Goal: Transaction & Acquisition: Purchase product/service

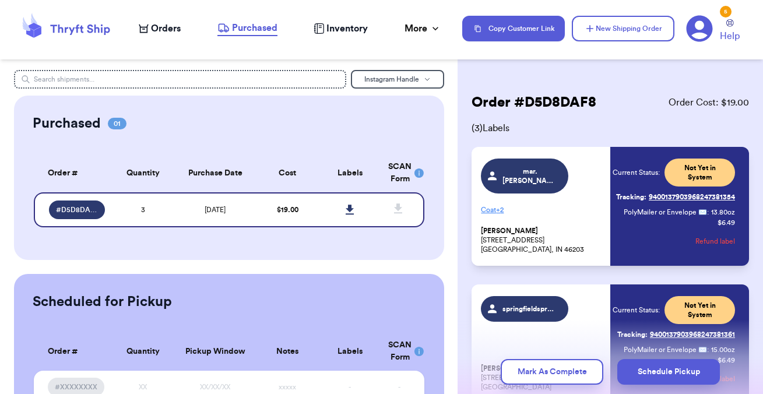
click at [174, 28] on span "Orders" at bounding box center [166, 29] width 30 height 14
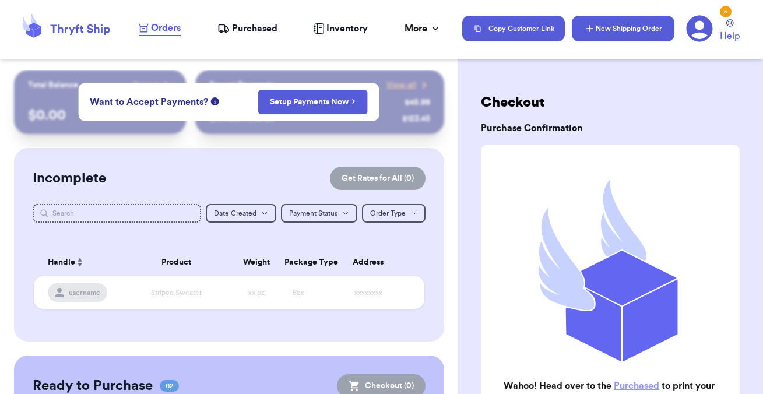
click at [609, 31] on button "New Shipping Order" at bounding box center [623, 29] width 103 height 26
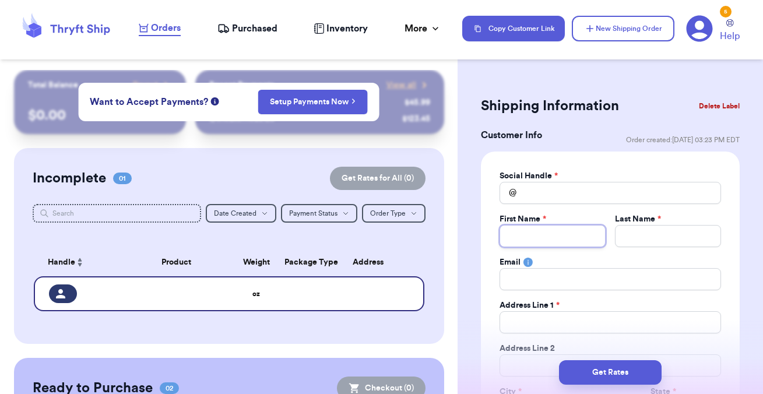
click at [524, 233] on input "Total Amount Paid" at bounding box center [553, 236] width 106 height 22
type input "K"
type input "Ke"
type input "Kel"
type input "Kels"
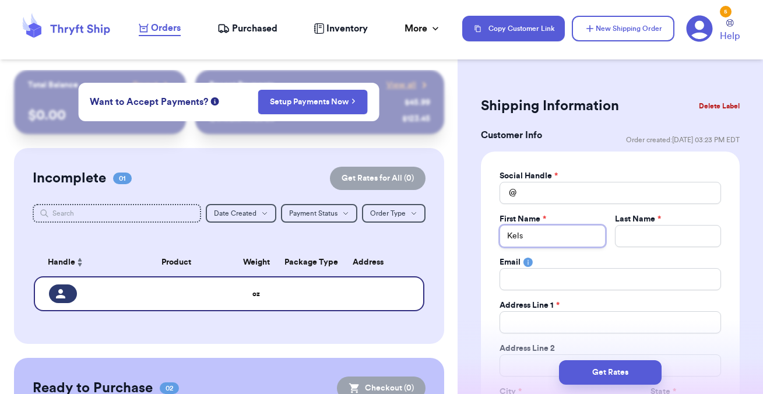
type input "Kelse"
type input "Kelsey"
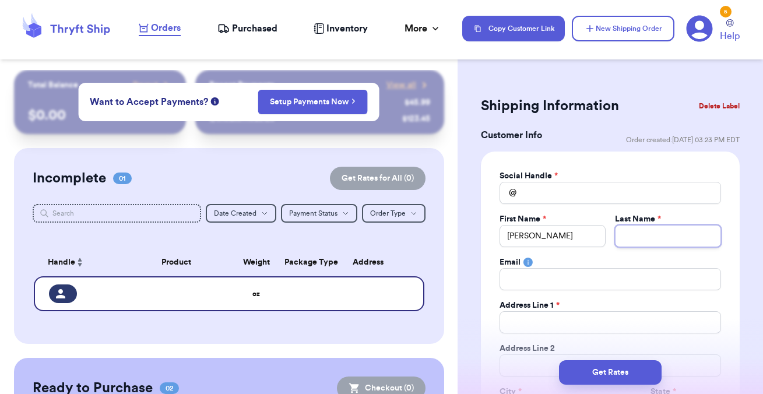
type input "P"
type input "Po"
type input "Pol"
type input "Polj"
type input "Polja"
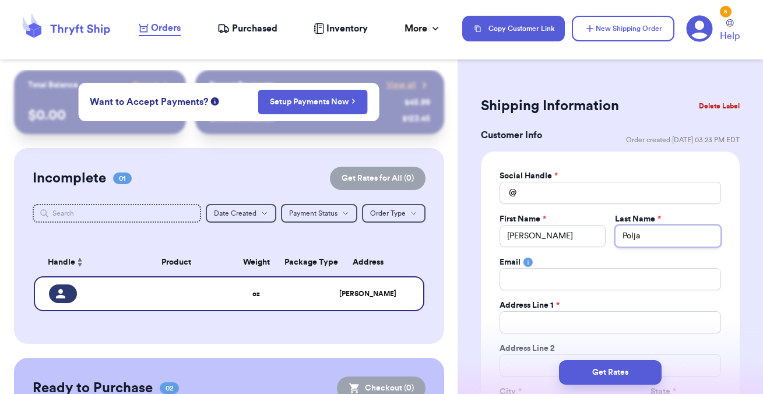
type input "Poljac"
type input "Poljaci"
type input "Poljacik"
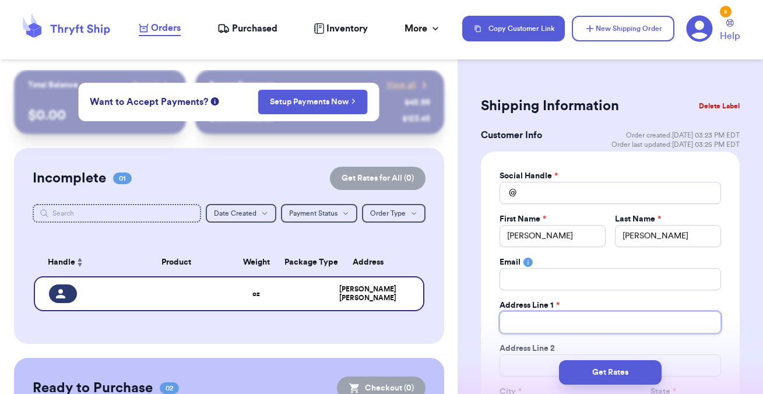
paste input "52 Winchester Street"
type input "52 Winchester Street"
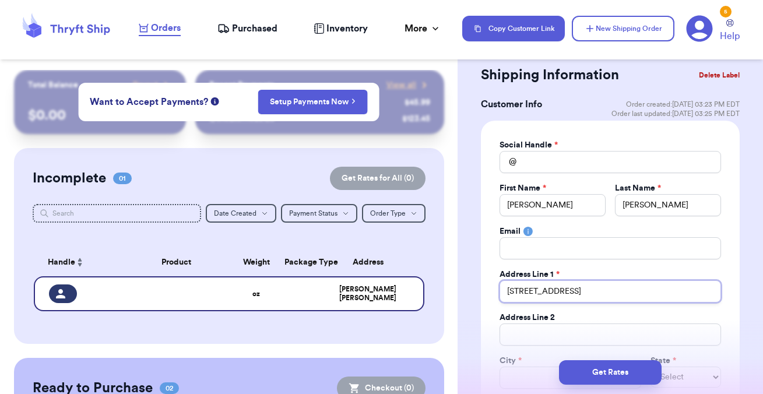
scroll to position [38, 0]
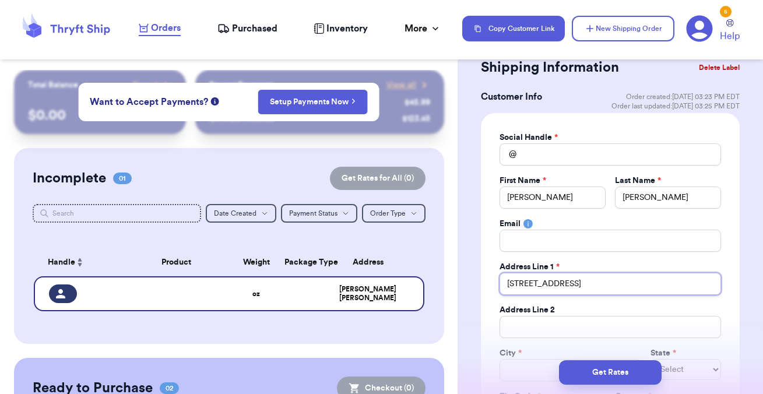
type input "52 Winchester Street"
click at [536, 329] on input "Total Amount Paid" at bounding box center [610, 327] width 221 height 22
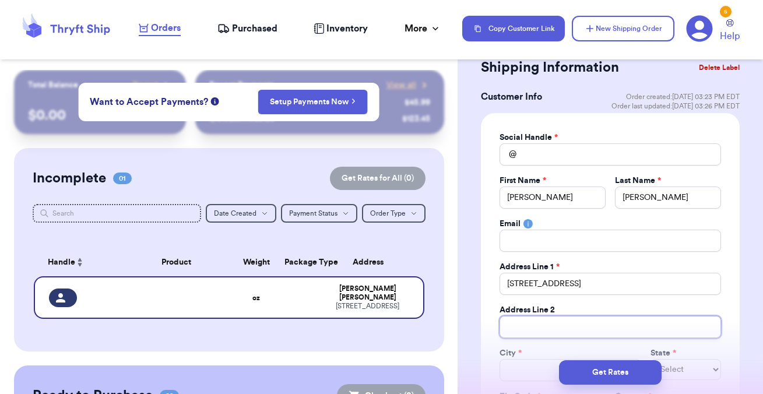
type input "A"
type input "Ap"
type input "Apa"
type input "Apar"
type input "Apart"
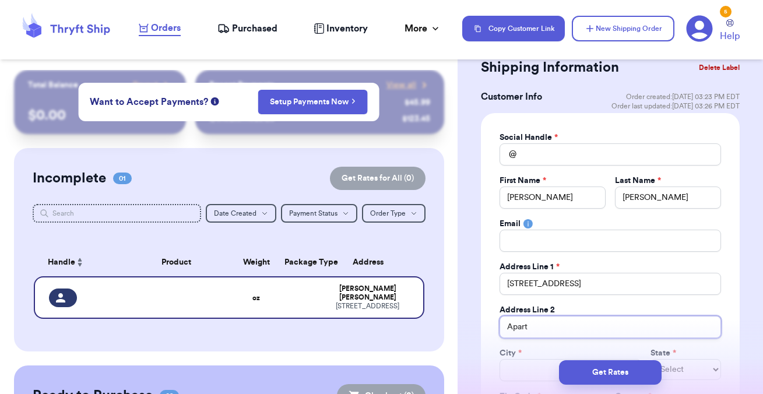
type input "Apartm"
type input "Apartme"
type input "Apartmen"
type input "Apartment"
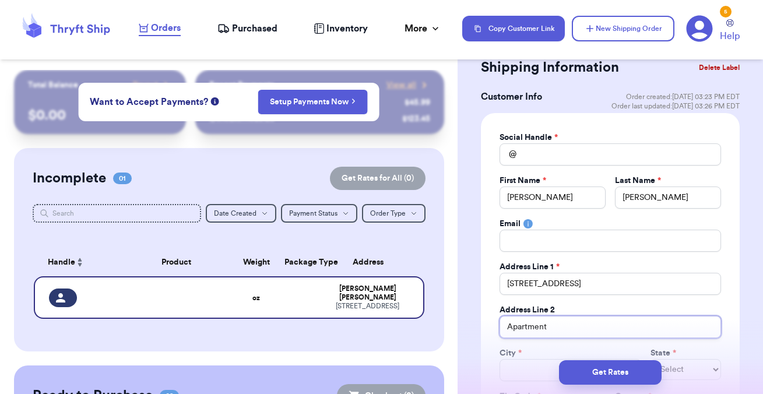
type input "Apartment 2"
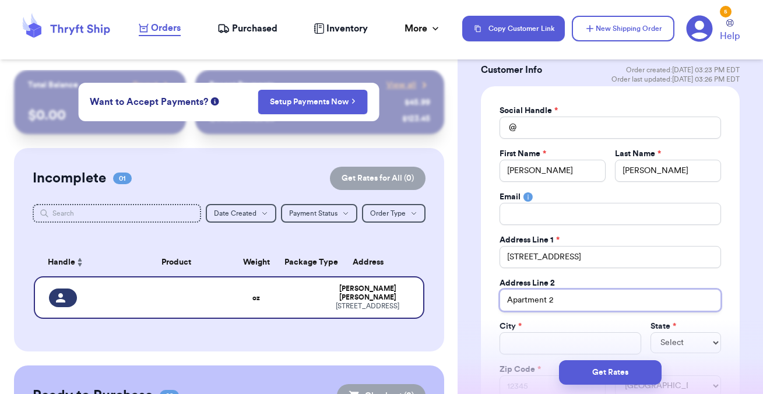
type input "Apartment 2"
click at [537, 343] on input "Total Amount Paid" at bounding box center [570, 343] width 141 height 22
type input "M"
type input "Me"
type input "Med"
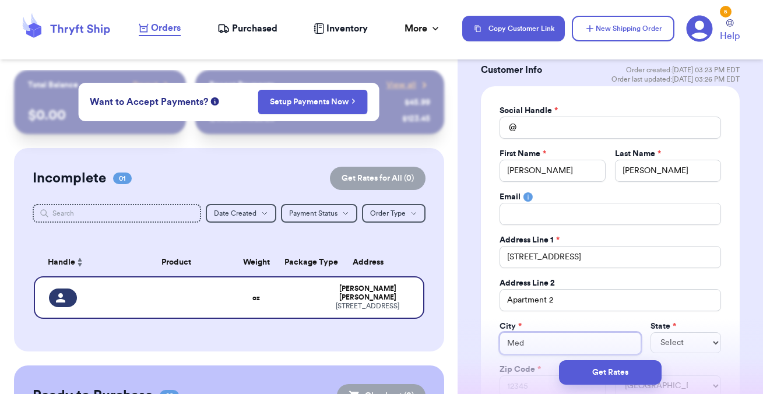
type input "Medr"
type input "Med"
type input "Medf"
type input "Medfo"
type input "Medfor"
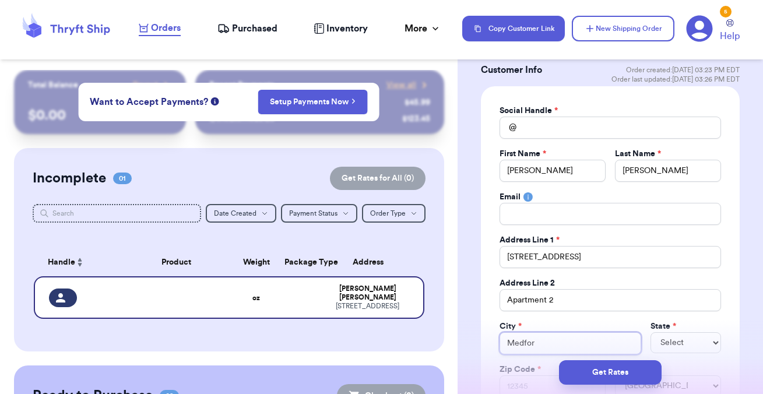
type input "Medford"
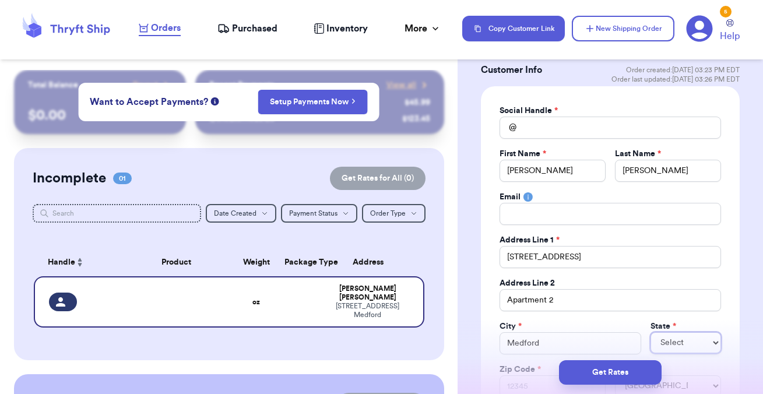
select select "ME"
select select "MA"
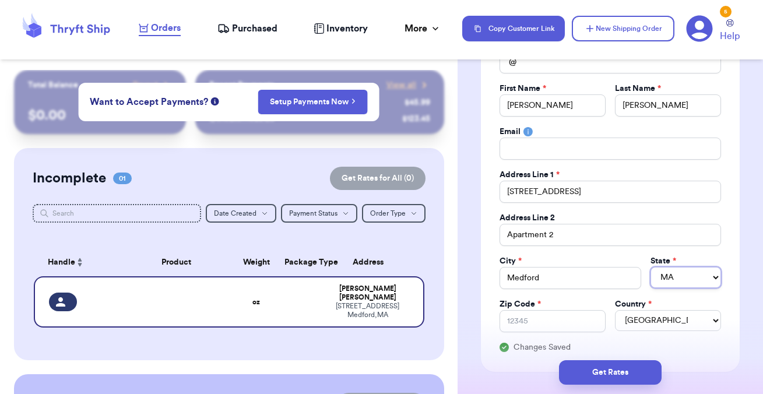
scroll to position [133, 0]
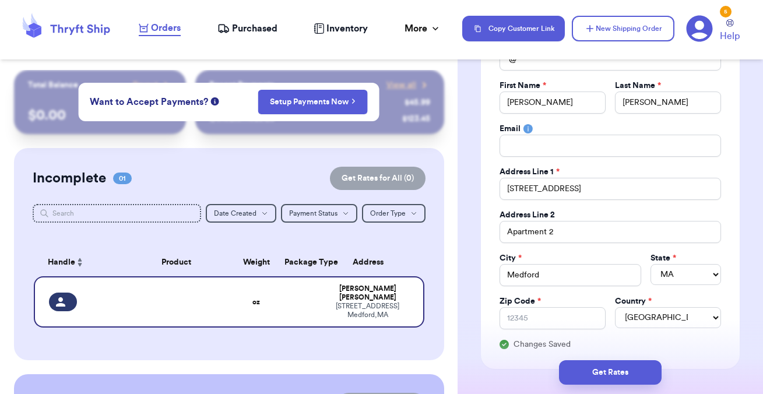
click at [560, 329] on div "Zip Code *" at bounding box center [553, 313] width 106 height 34
click at [544, 316] on input "Zip Code *" at bounding box center [553, 318] width 106 height 22
paste input "02155"
type input "02155"
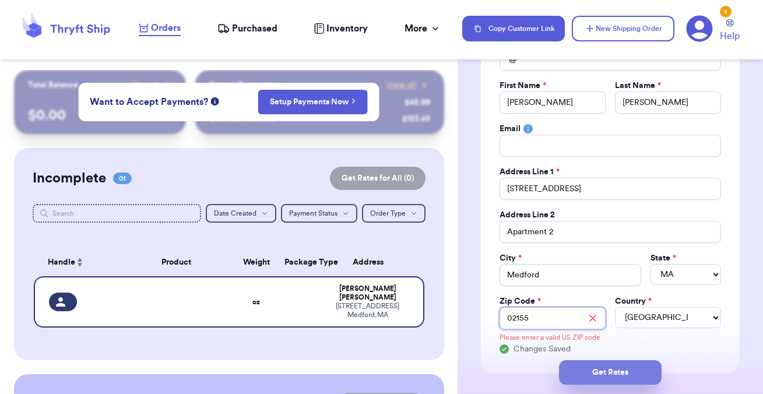
type input "02155"
click at [602, 370] on button "Get Rates" at bounding box center [610, 372] width 103 height 24
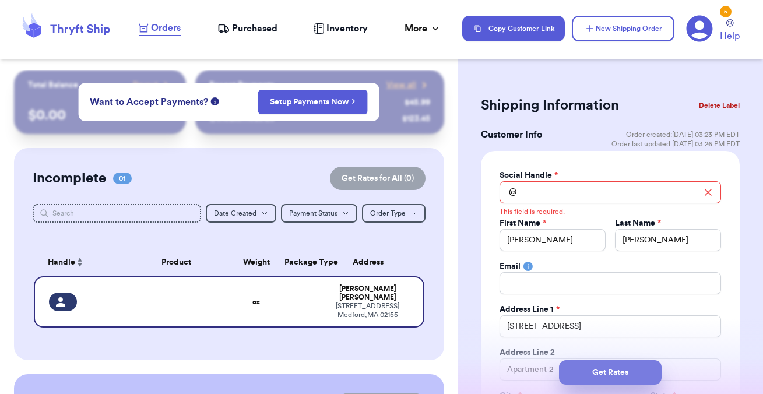
scroll to position [0, 0]
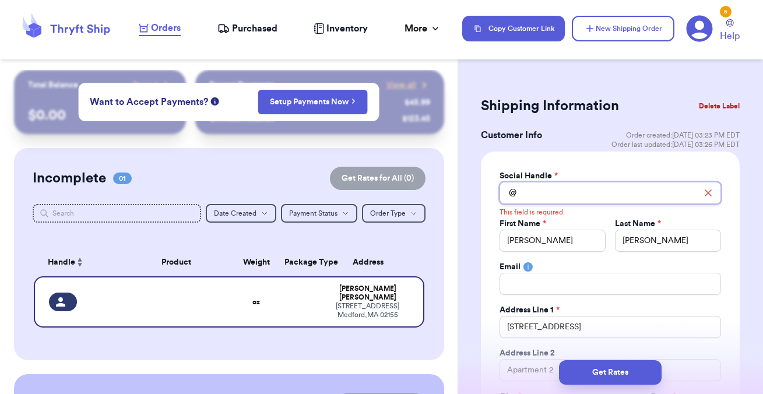
click at [568, 194] on input "Total Amount Paid" at bounding box center [610, 193] width 221 height 22
type input "k"
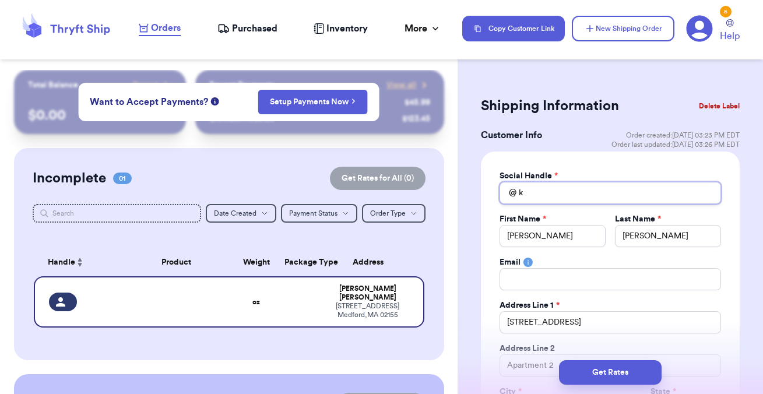
type input "kl"
type input "k"
type input "ke"
type input "kel"
type input "kels"
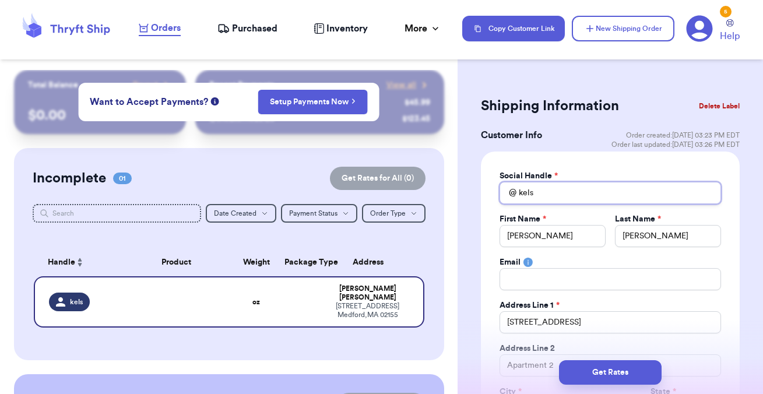
type input "kelse"
type input "kelsey"
click at [638, 133] on span "Order created: 09/29, 03:23 PM EDT" at bounding box center [683, 135] width 114 height 9
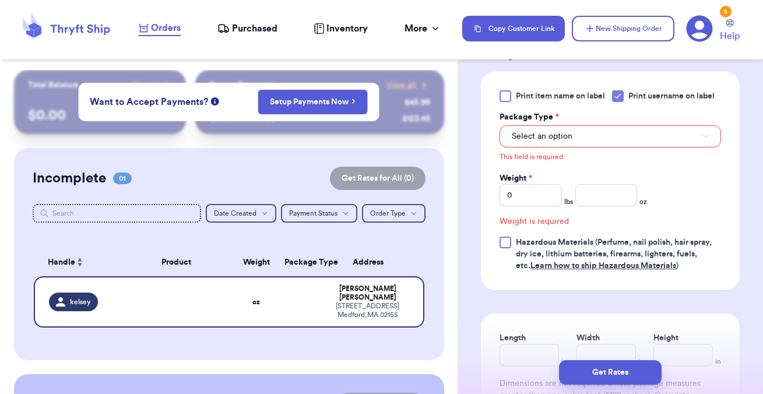
scroll to position [724, 0]
click at [568, 134] on span "Select an option" at bounding box center [542, 136] width 61 height 12
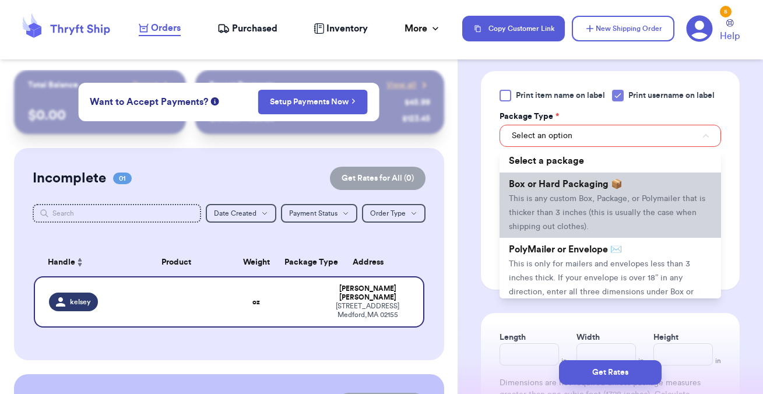
click at [569, 221] on li "Box or Hard Packaging 📦 This is any custom Box, Package, or Polymailer that is …" at bounding box center [610, 205] width 221 height 65
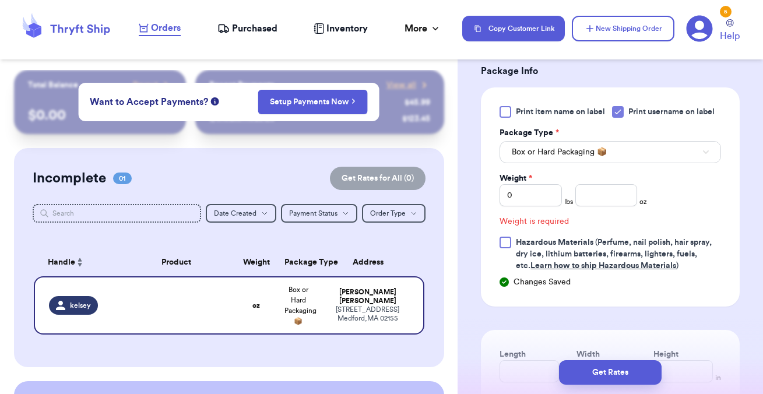
scroll to position [726, 0]
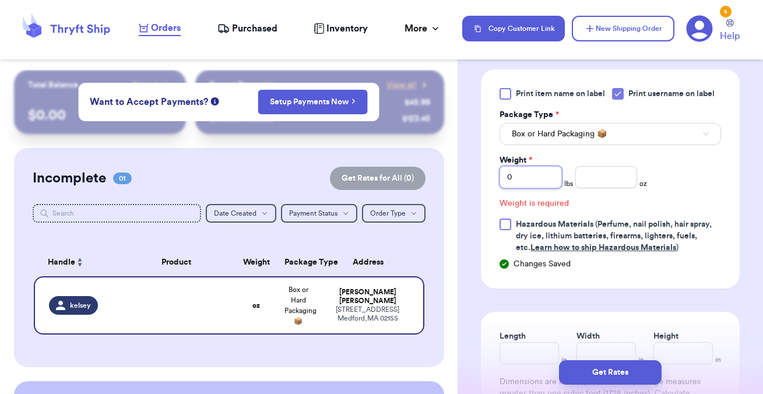
click at [534, 176] on input "0" at bounding box center [531, 177] width 62 height 22
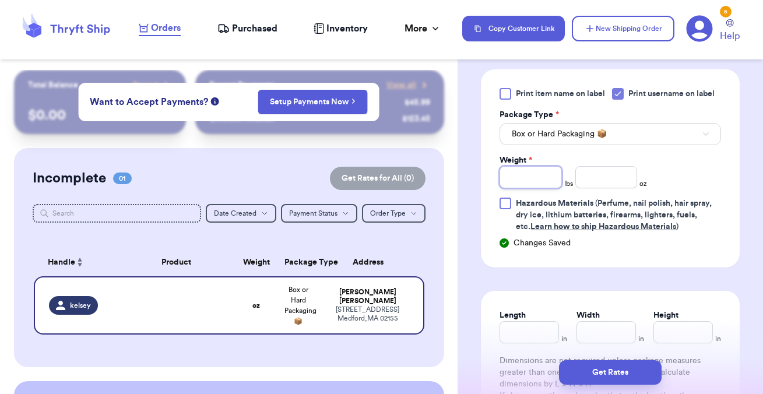
type input "2"
type input "8.4"
click at [682, 177] on div "Print item name on label Print username on label Package Type * Box or Hard Pac…" at bounding box center [610, 160] width 221 height 145
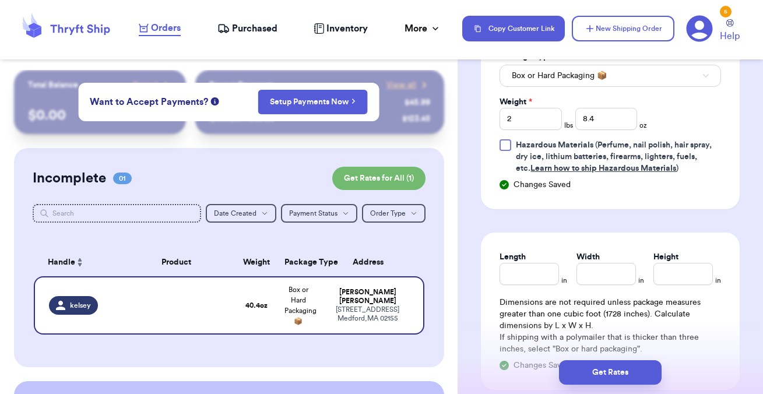
scroll to position [795, 0]
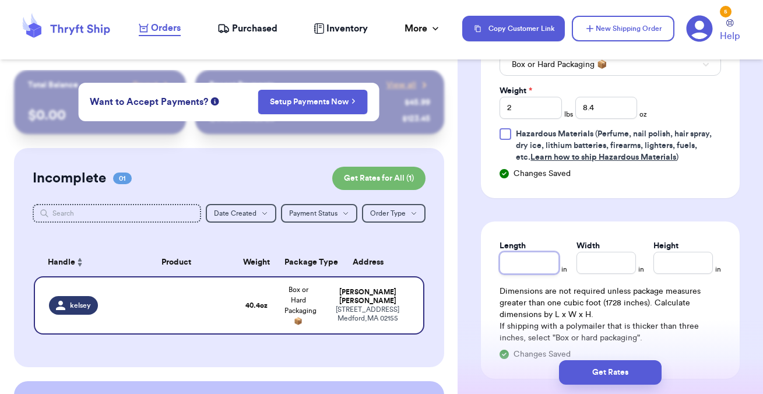
click at [537, 257] on input "Length" at bounding box center [529, 263] width 59 height 22
type input "11.25"
click at [618, 254] on input "Width *" at bounding box center [605, 263] width 59 height 22
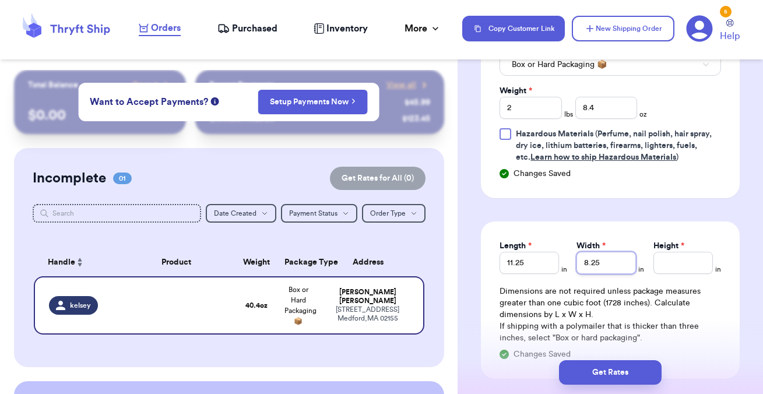
type input "8.25"
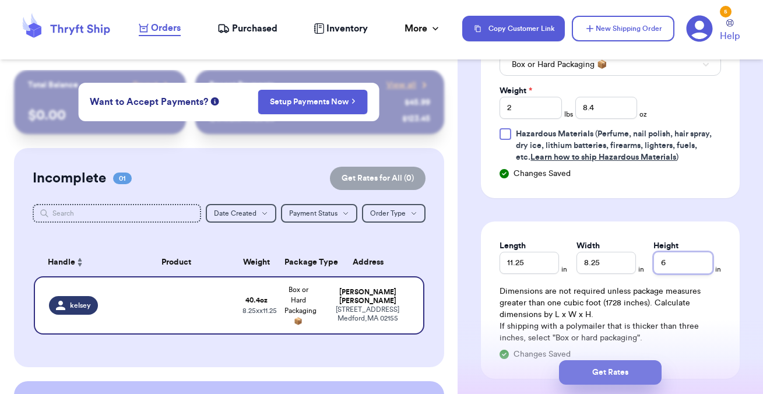
type input "6"
click at [602, 368] on button "Get Rates" at bounding box center [610, 372] width 103 height 24
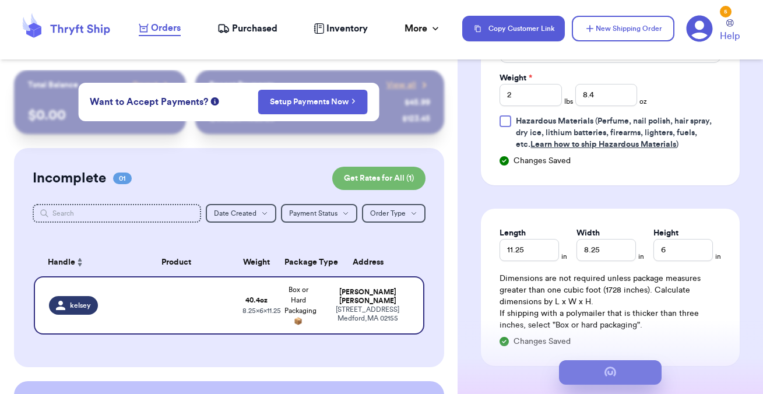
scroll to position [0, 0]
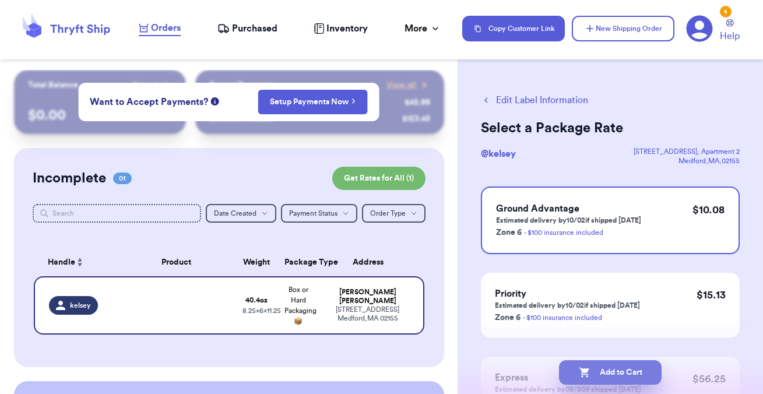
click at [610, 367] on button "Add to Cart" at bounding box center [610, 372] width 103 height 24
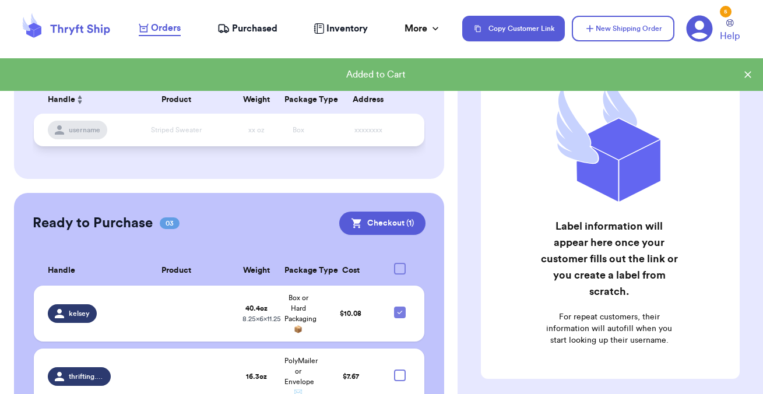
scroll to position [282, 0]
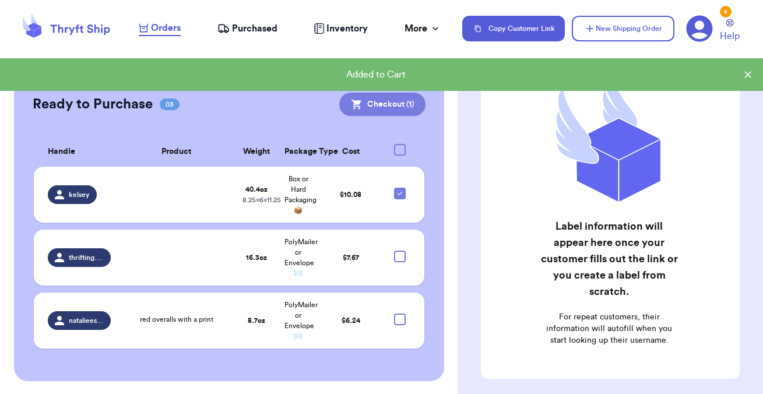
click at [392, 101] on button "Checkout ( 1 )" at bounding box center [382, 104] width 86 height 23
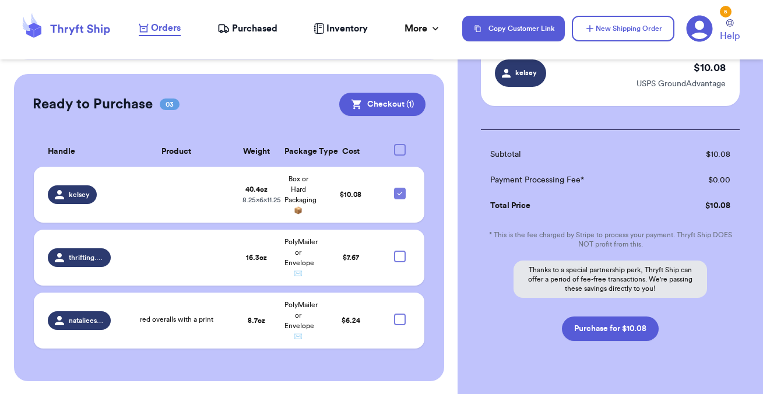
scroll to position [128, 0]
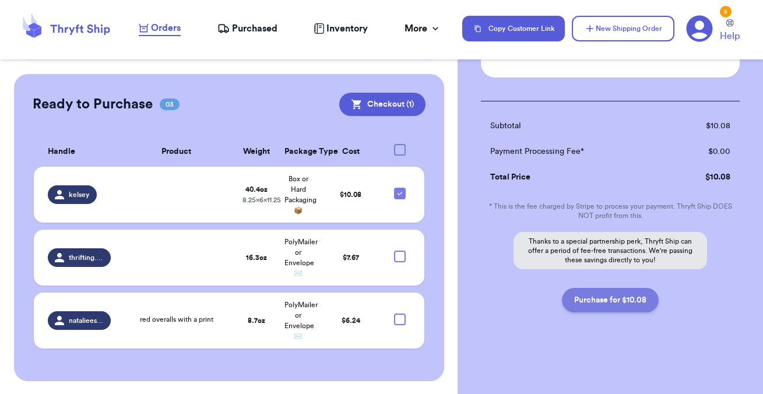
click at [582, 298] on button "Purchase for $10.08" at bounding box center [610, 300] width 97 height 24
checkbox input "false"
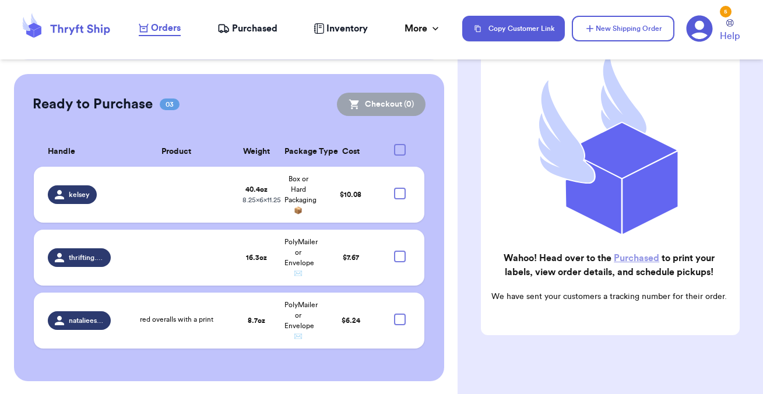
scroll to position [219, 0]
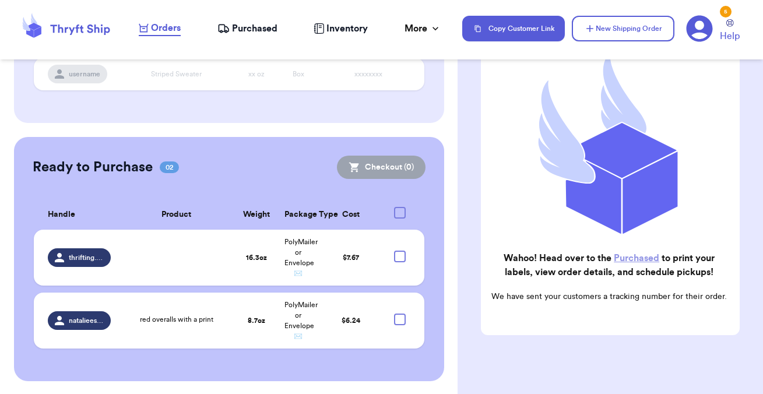
click at [727, 10] on div "5" at bounding box center [726, 12] width 12 height 12
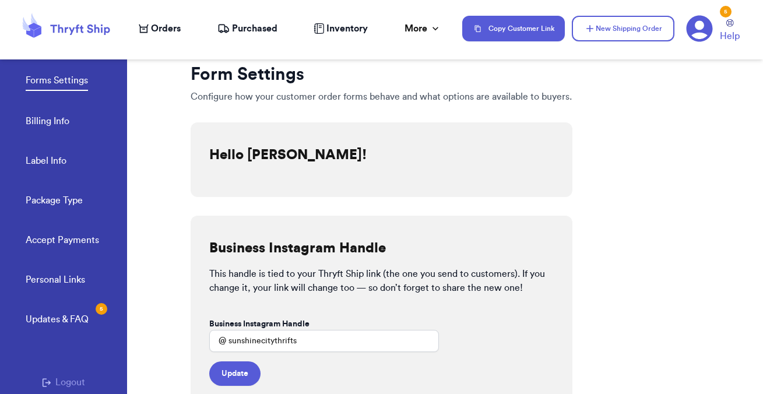
click at [74, 322] on div "Updates & FAQ 5" at bounding box center [57, 319] width 63 height 14
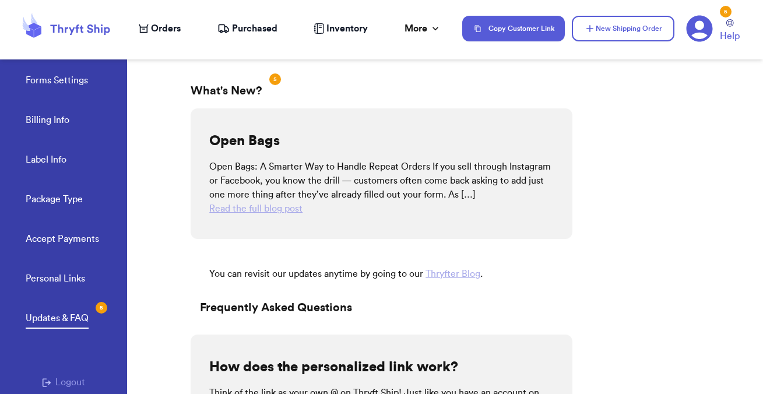
click at [228, 27] on icon at bounding box center [224, 27] width 10 height 7
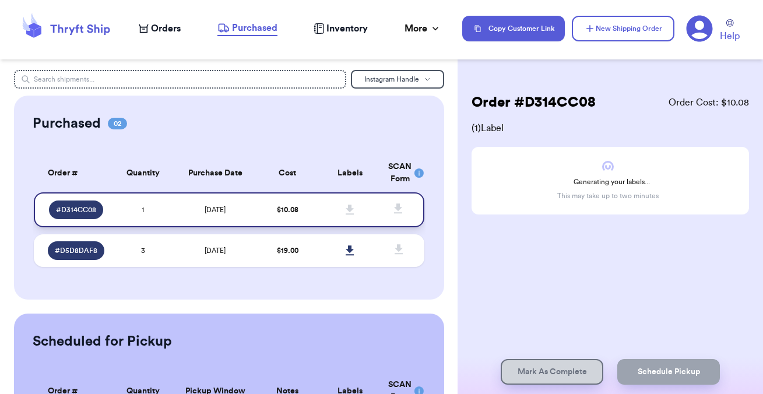
click at [355, 206] on span at bounding box center [350, 210] width 26 height 26
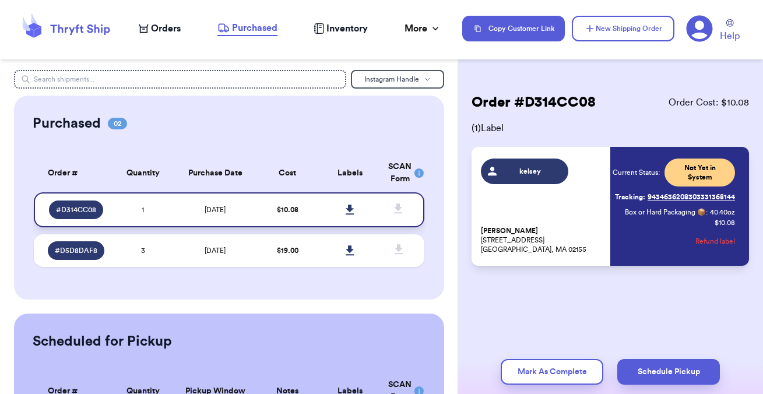
click at [353, 206] on icon at bounding box center [350, 210] width 9 height 10
